Goal: Check status: Check status

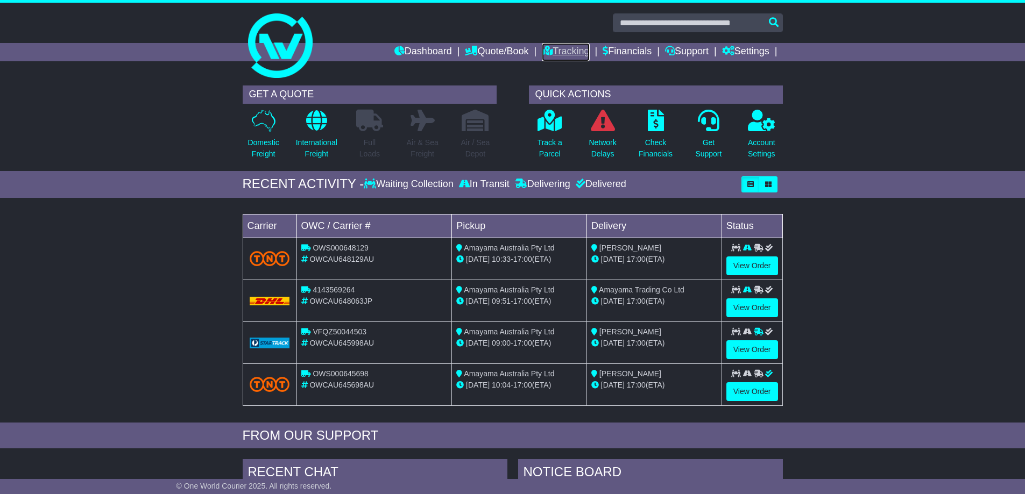
click at [554, 44] on link "Tracking" at bounding box center [565, 52] width 47 height 18
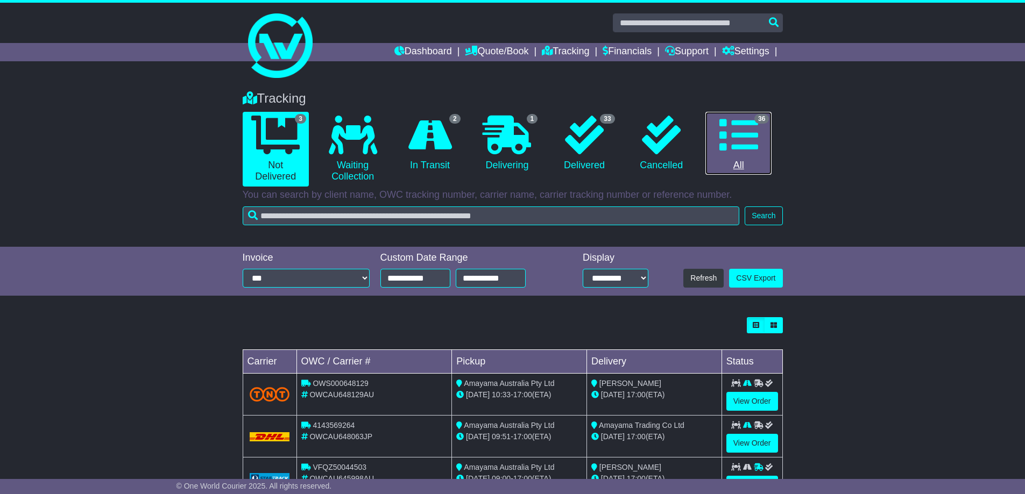
click at [731, 150] on icon at bounding box center [738, 135] width 39 height 39
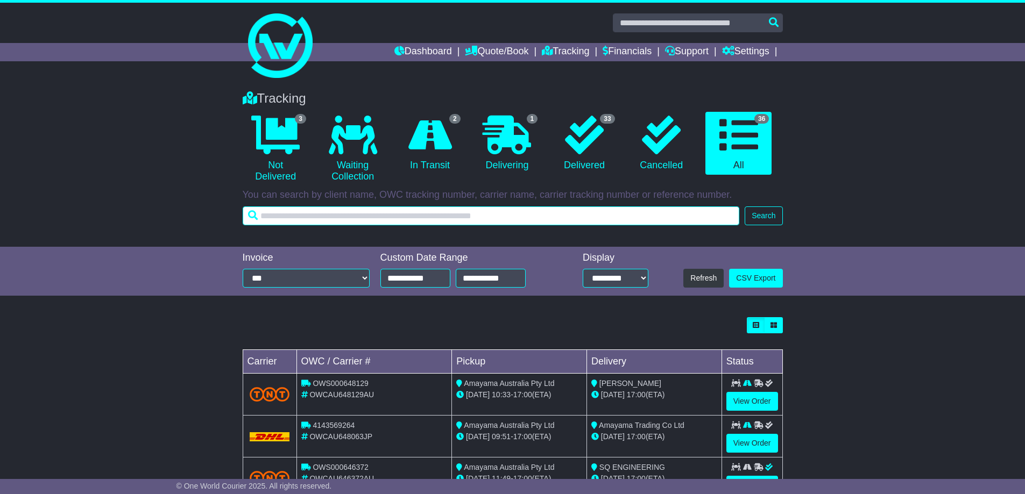
click at [457, 215] on input "text" at bounding box center [491, 216] width 497 height 19
type input "******"
